Goal: Submit feedback/report problem: Submit feedback/report problem

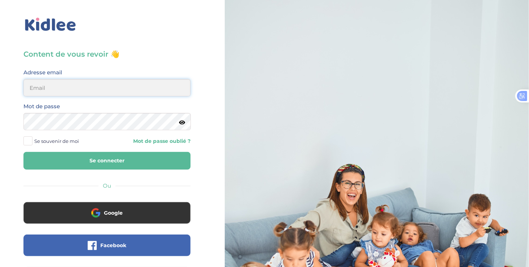
type input "ousmanealhassanetoure@gmail.com"
click at [131, 154] on button "Se connecter" at bounding box center [106, 161] width 167 height 18
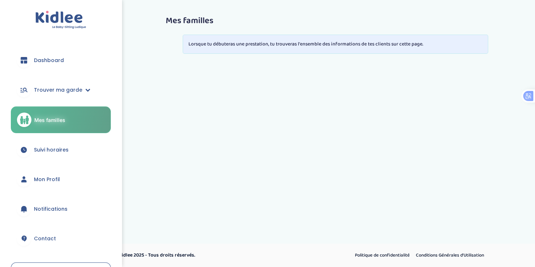
click at [56, 152] on span "Suivi horaires" at bounding box center [51, 150] width 35 height 8
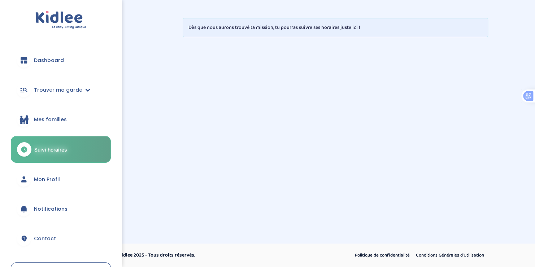
click at [52, 204] on link "Notifications" at bounding box center [61, 209] width 100 height 26
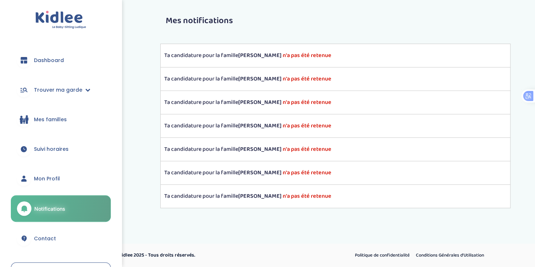
click at [47, 118] on span "Mes familles" at bounding box center [50, 120] width 33 height 8
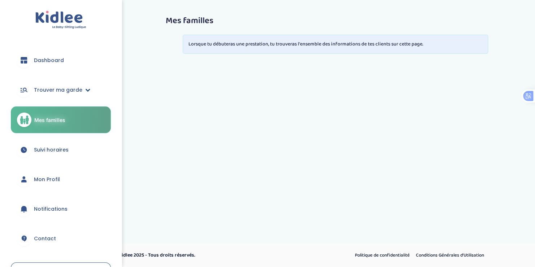
click at [56, 91] on span "Trouver ma garde" at bounding box center [58, 90] width 48 height 8
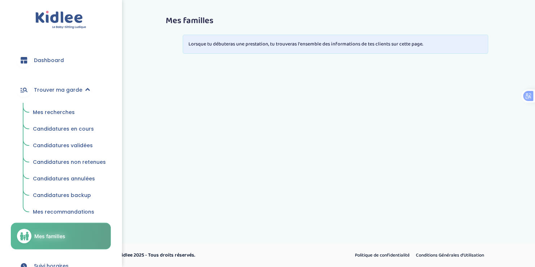
click at [59, 126] on span "Candidatures en cours" at bounding box center [63, 128] width 61 height 7
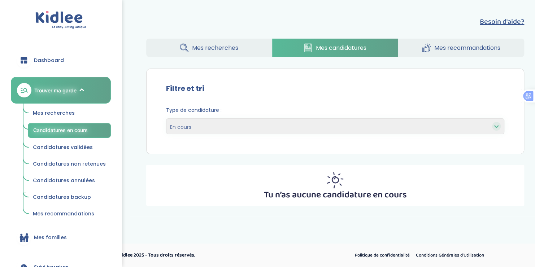
click at [68, 146] on span "Candidatures validées" at bounding box center [63, 147] width 60 height 7
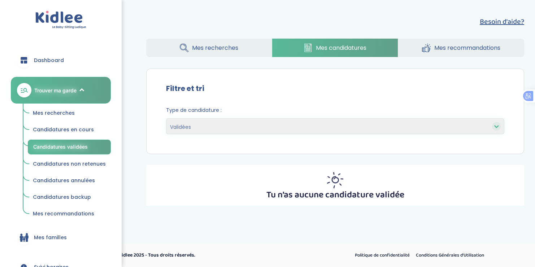
select select "accepted"
click at [70, 163] on span "Candidatures non retenues" at bounding box center [69, 163] width 73 height 7
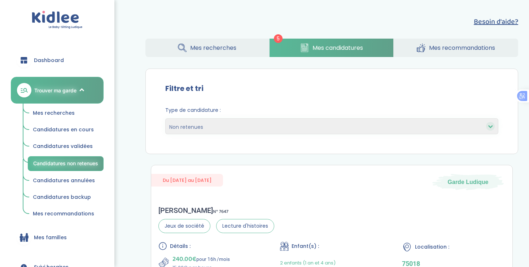
select select "declined"
click at [70, 163] on span "Candidatures non retenues" at bounding box center [65, 163] width 65 height 6
select select "declined"
click at [71, 177] on span "Candidatures annulées" at bounding box center [64, 180] width 62 height 7
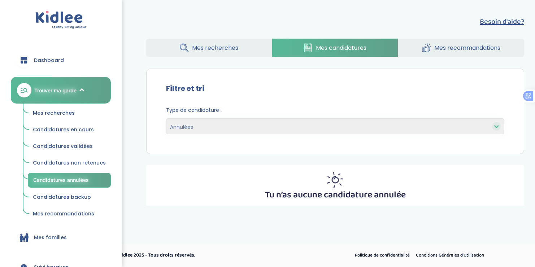
select select "canceled"
click at [73, 193] on span "Candidatures backup" at bounding box center [62, 196] width 58 height 7
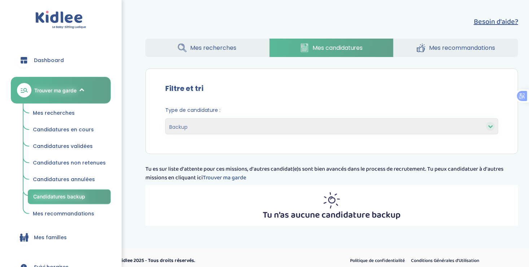
click at [242, 124] on select "En cours Validées Non retenues Annulées Backup" at bounding box center [331, 126] width 333 height 16
select select "declined"
click at [165, 118] on select "En cours Validées Non retenues Annulées Backup" at bounding box center [331, 126] width 333 height 16
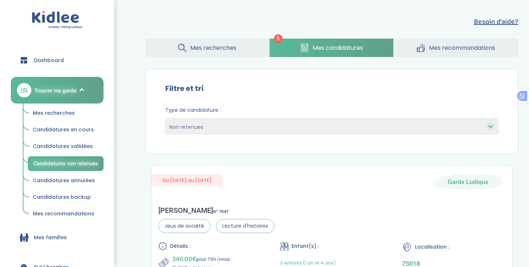
select select "declined"
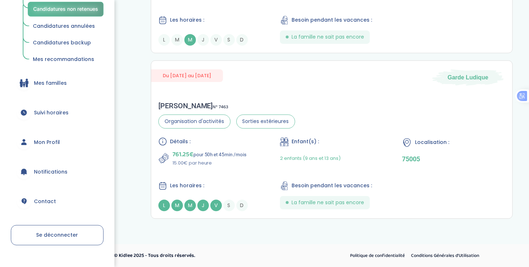
scroll to position [167, 0]
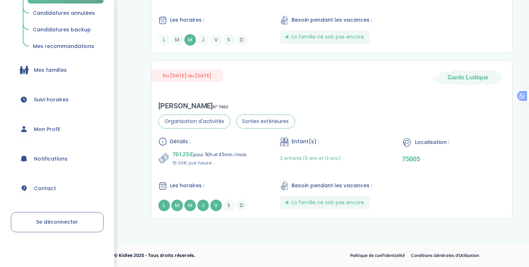
click at [39, 187] on span "Contact" at bounding box center [45, 189] width 22 height 8
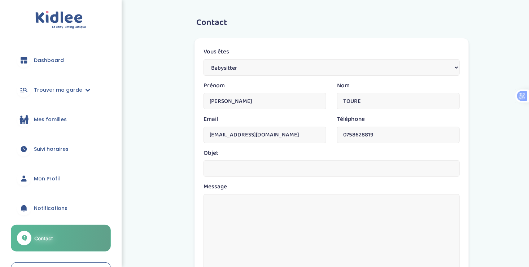
click at [233, 168] on input "text" at bounding box center [331, 168] width 256 height 17
click at [221, 213] on textarea at bounding box center [331, 236] width 256 height 85
type textarea "b"
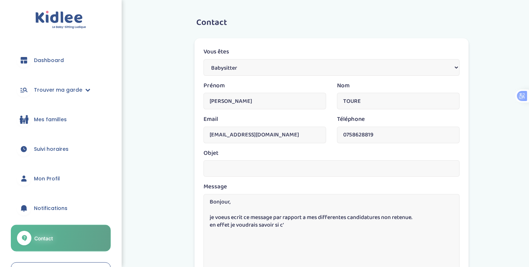
click at [221, 213] on textarea "Bonjour, je voeus ecrit ce message par rapport a mes differentes candidatures n…" at bounding box center [331, 236] width 256 height 85
click at [286, 224] on textarea "Bonjour, je vous ecrit ce message par rapport a mes differentes candidatures no…" at bounding box center [331, 236] width 256 height 85
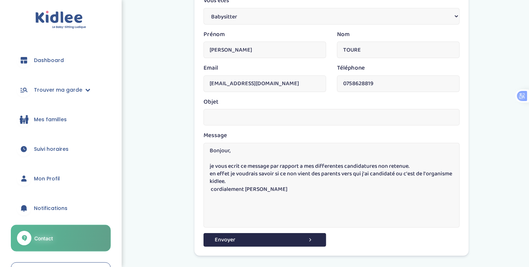
scroll to position [52, 0]
type textarea "Bonjour, je vous ecrit ce message par rapport a mes differentes candidatures no…"
click at [272, 241] on button "Envoyer" at bounding box center [264, 239] width 123 height 13
click at [215, 115] on input "text" at bounding box center [331, 117] width 256 height 17
type input "un soucis"
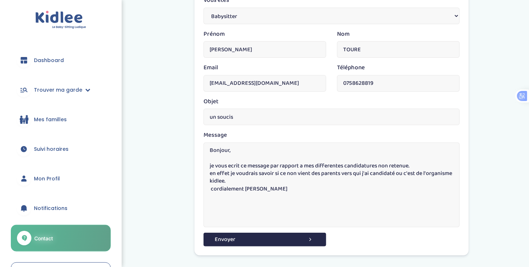
click at [203, 233] on button "Envoyer" at bounding box center [264, 239] width 123 height 13
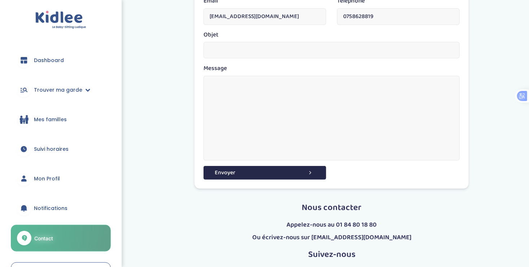
scroll to position [119, 0]
